Goal: Obtain resource: Obtain resource

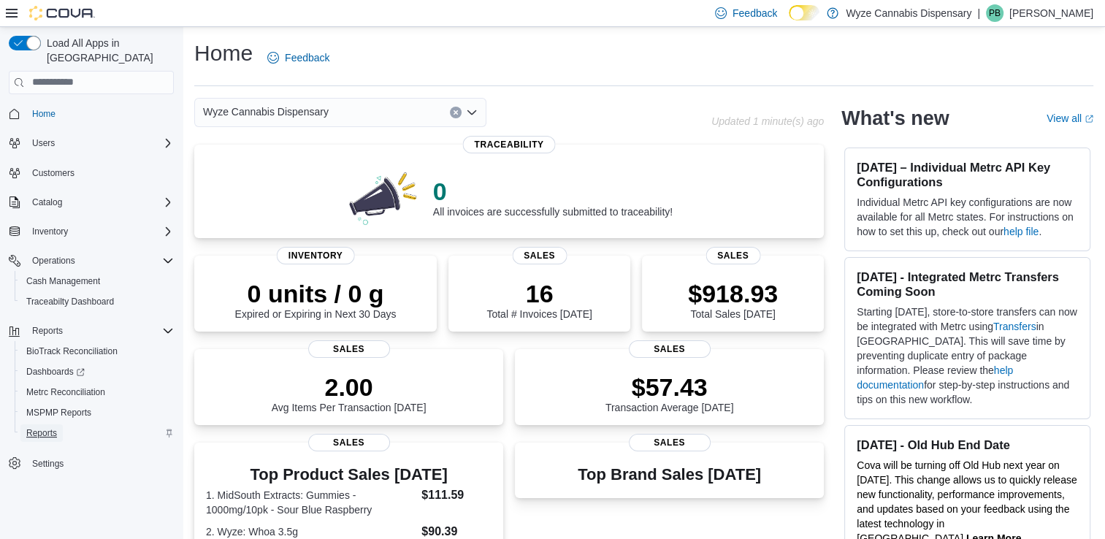
click at [47, 427] on span "Reports" at bounding box center [41, 433] width 31 height 12
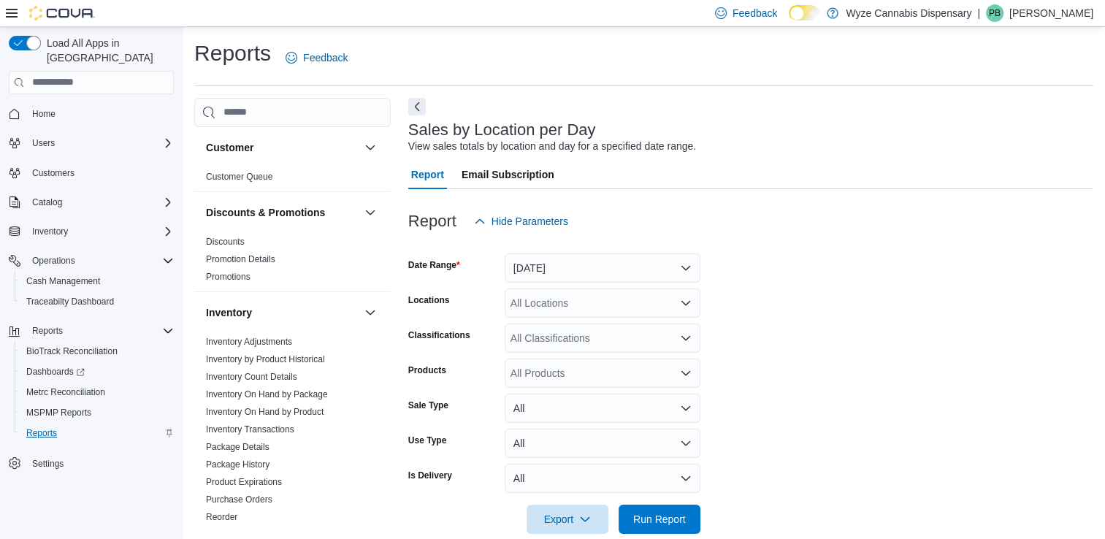
scroll to position [23, 0]
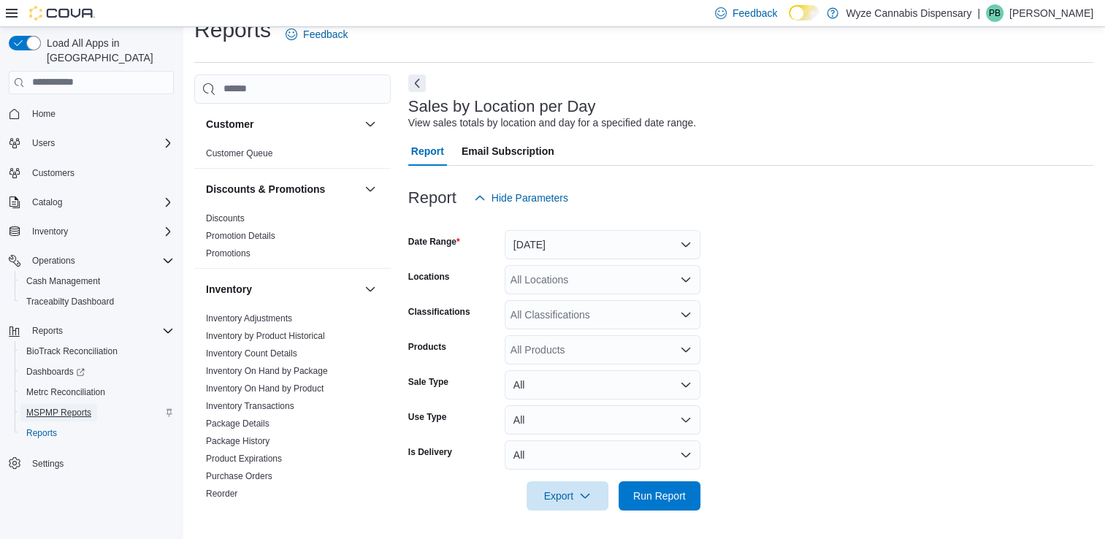
click at [61, 407] on span "MSPMP Reports" at bounding box center [58, 413] width 65 height 12
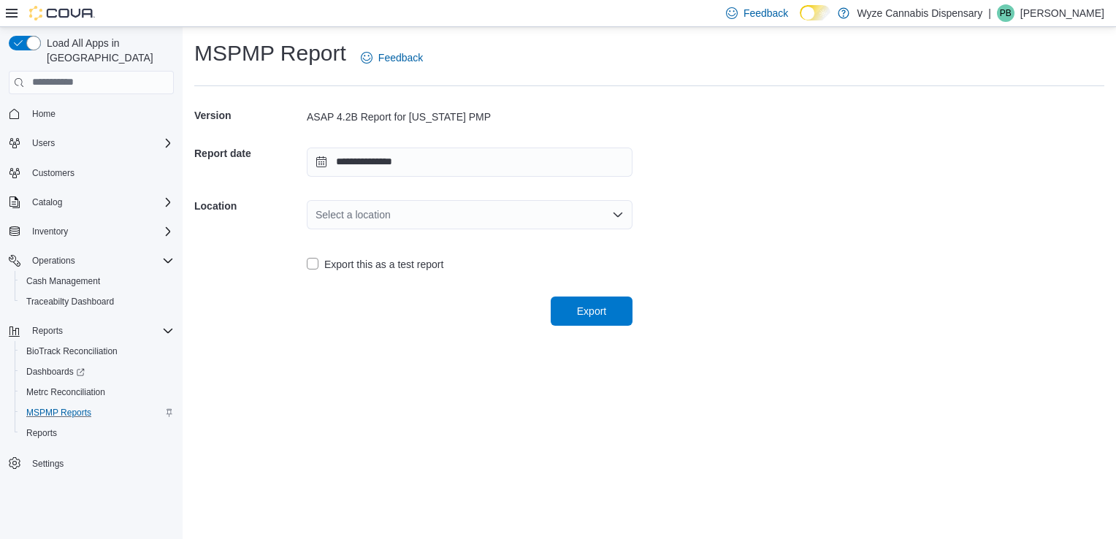
click at [613, 216] on icon "Open list of options" at bounding box center [618, 215] width 12 height 12
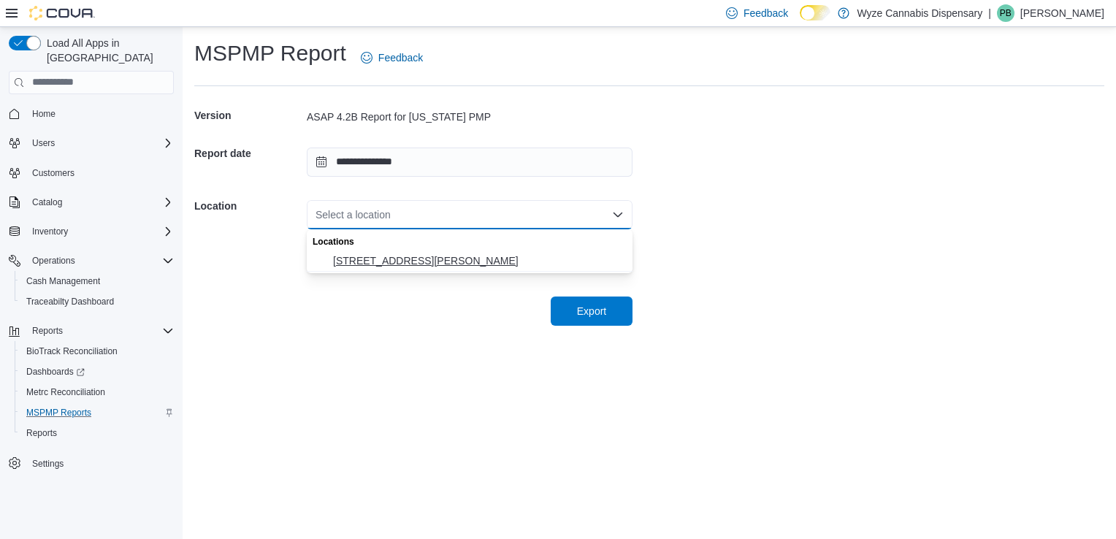
click at [426, 262] on span "[STREET_ADDRESS][PERSON_NAME]" at bounding box center [478, 260] width 291 height 15
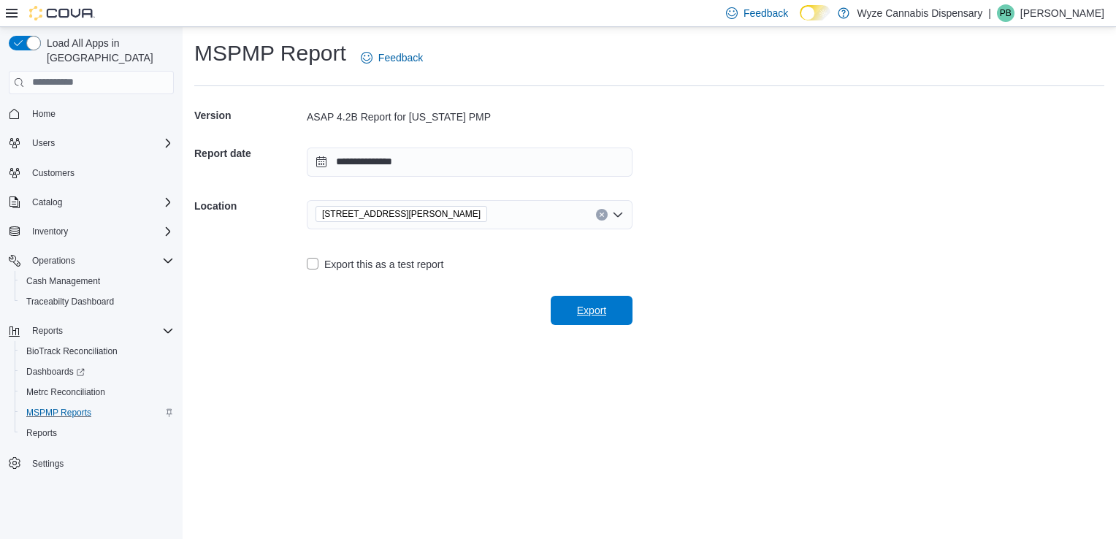
click at [592, 308] on span "Export" at bounding box center [591, 310] width 29 height 15
click at [423, 347] on div "**********" at bounding box center [649, 283] width 933 height 512
